Goal: Find specific page/section

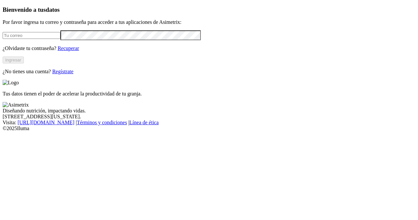
type input "[EMAIL_ADDRESS][PERSON_NAME][DOMAIN_NAME]"
click at [24, 63] on button "Ingresar" at bounding box center [13, 59] width 21 height 7
